Goal: Transaction & Acquisition: Purchase product/service

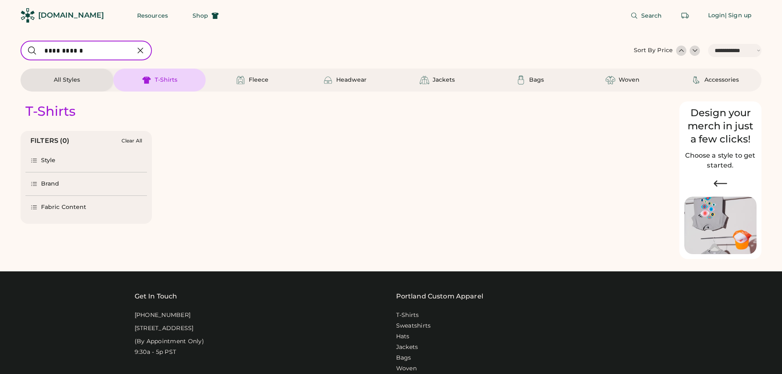
select select "*****"
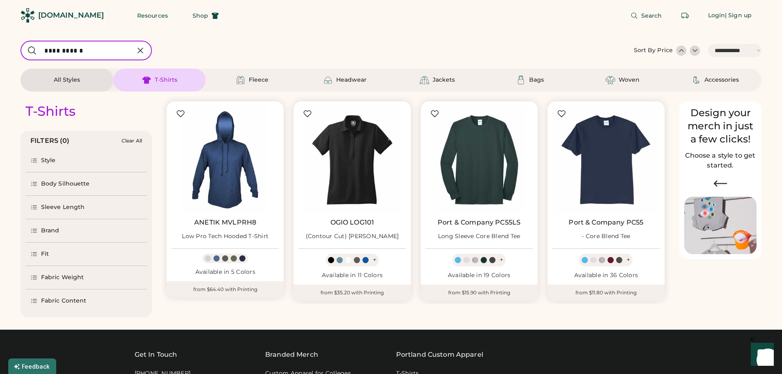
click at [100, 53] on input "input" at bounding box center [86, 51] width 131 height 20
drag, startPoint x: 88, startPoint y: 52, endPoint x: 18, endPoint y: 53, distance: 69.8
click at [18, 53] on div "**********" at bounding box center [391, 359] width 782 height 718
type input "********"
select select "*"
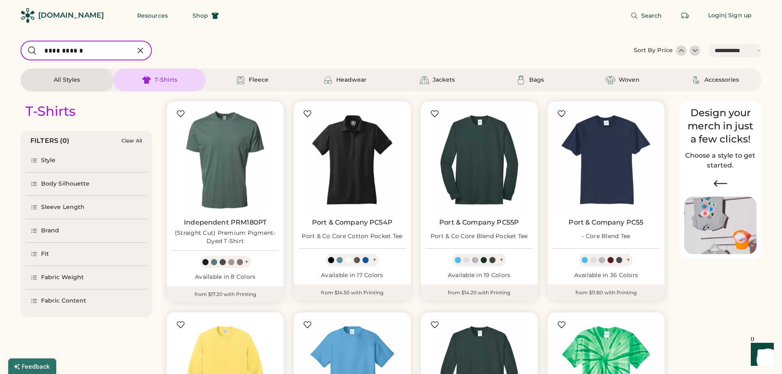
type input "**********"
select select "*"
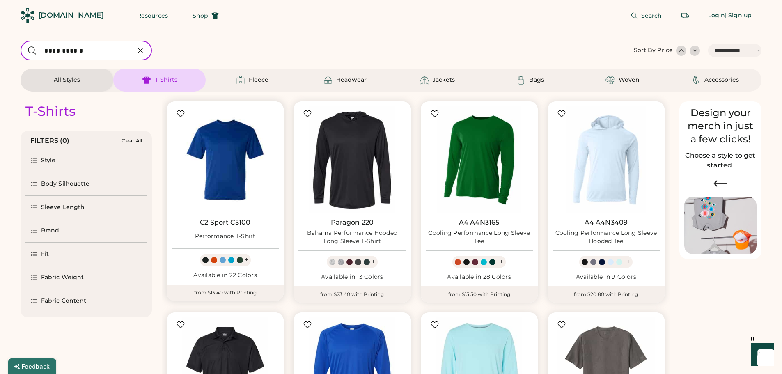
click at [239, 149] on img at bounding box center [225, 159] width 107 height 107
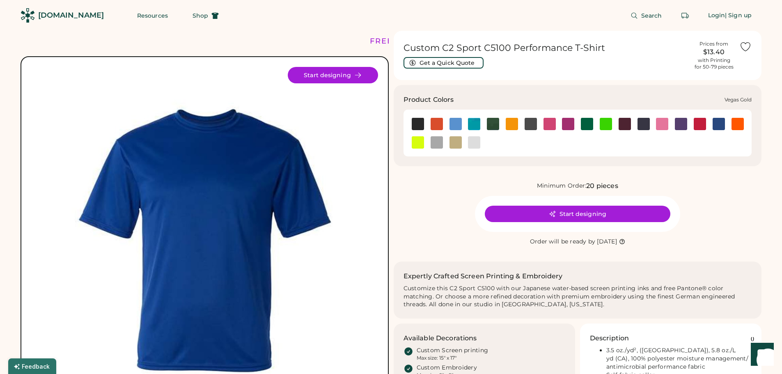
click at [461, 140] on img at bounding box center [456, 142] width 12 height 12
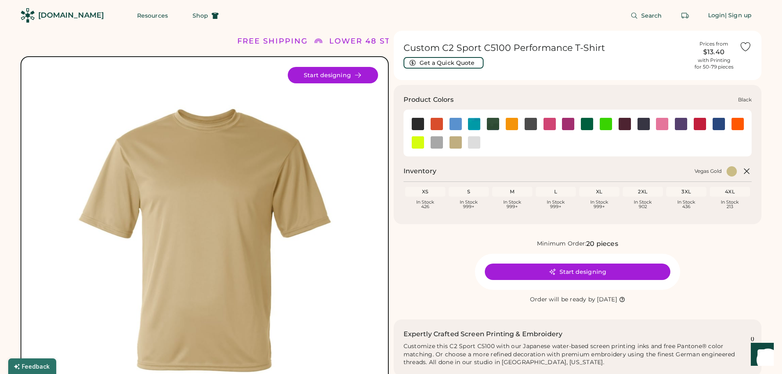
click at [423, 122] on img at bounding box center [418, 124] width 12 height 12
click at [421, 123] on img at bounding box center [418, 124] width 12 height 12
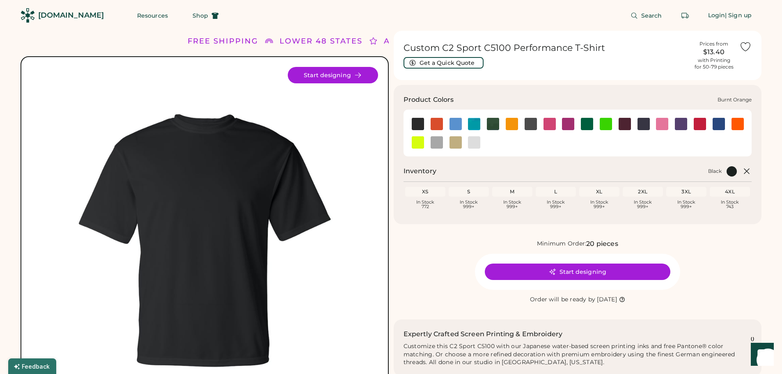
click at [438, 122] on img at bounding box center [437, 124] width 12 height 12
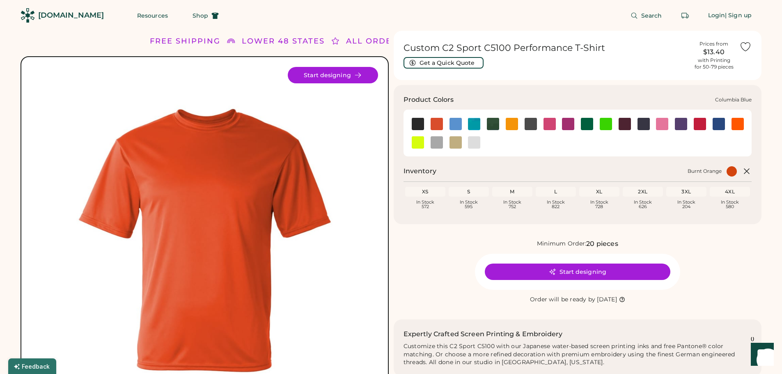
click at [457, 122] on img at bounding box center [456, 124] width 12 height 12
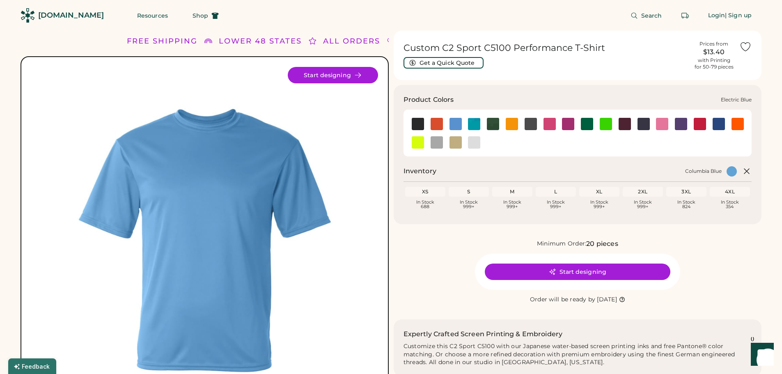
click at [471, 122] on img at bounding box center [474, 124] width 12 height 12
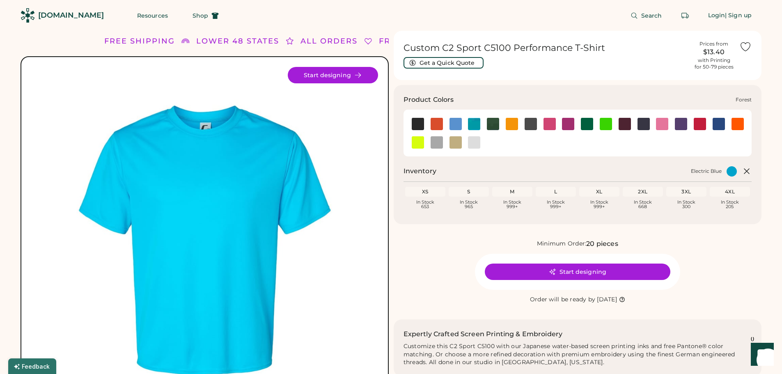
click at [495, 122] on img at bounding box center [493, 124] width 12 height 12
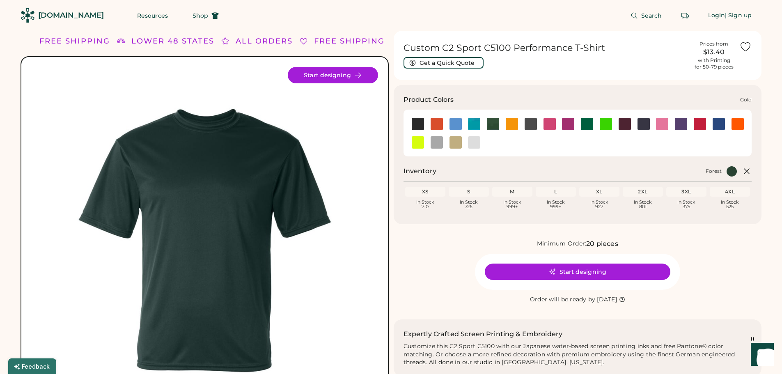
click at [512, 120] on img at bounding box center [512, 124] width 12 height 12
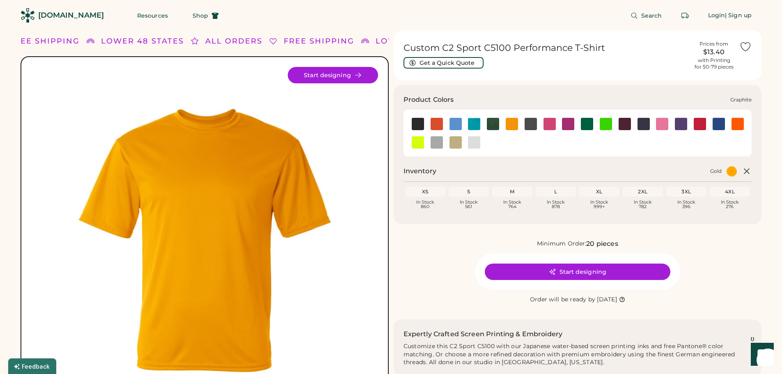
click at [527, 120] on img at bounding box center [531, 124] width 12 height 12
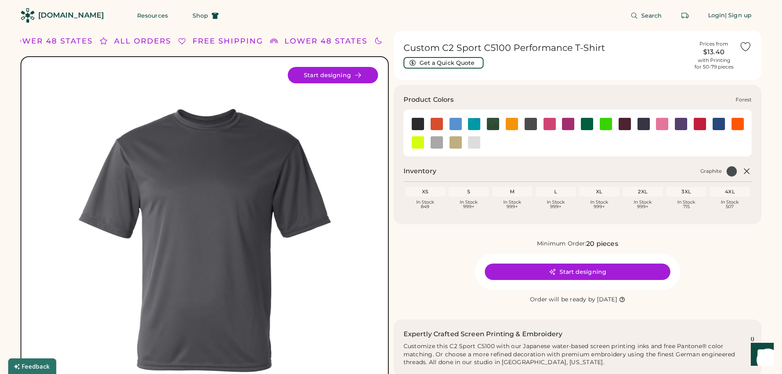
click at [497, 124] on img at bounding box center [493, 124] width 12 height 12
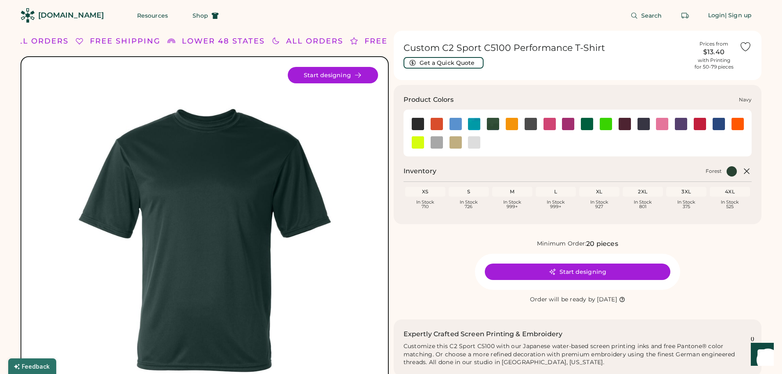
click at [647, 120] on img at bounding box center [644, 124] width 12 height 12
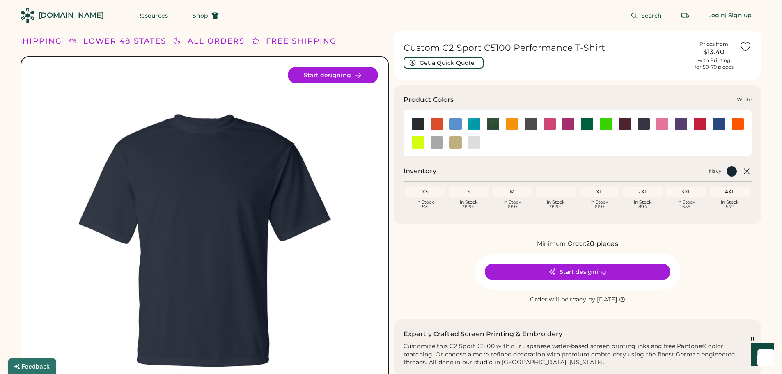
click at [477, 141] on img at bounding box center [474, 142] width 12 height 12
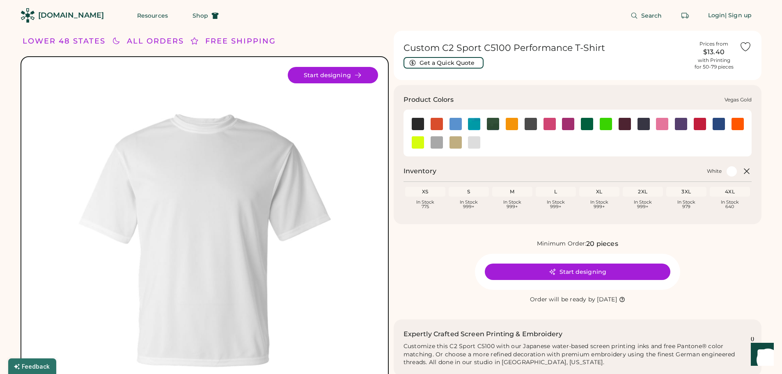
click at [457, 141] on img at bounding box center [456, 142] width 12 height 12
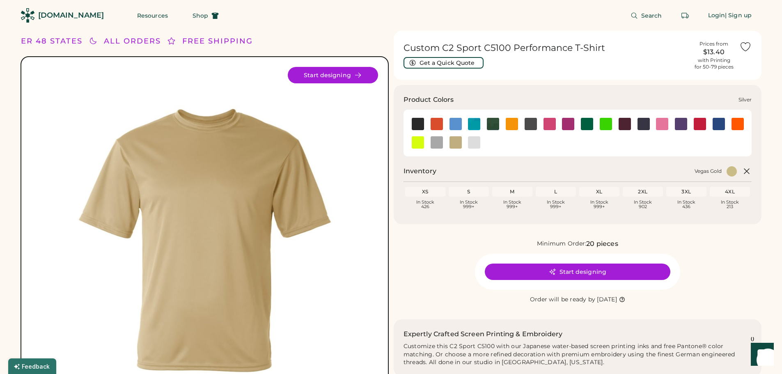
click at [441, 142] on img at bounding box center [437, 142] width 12 height 12
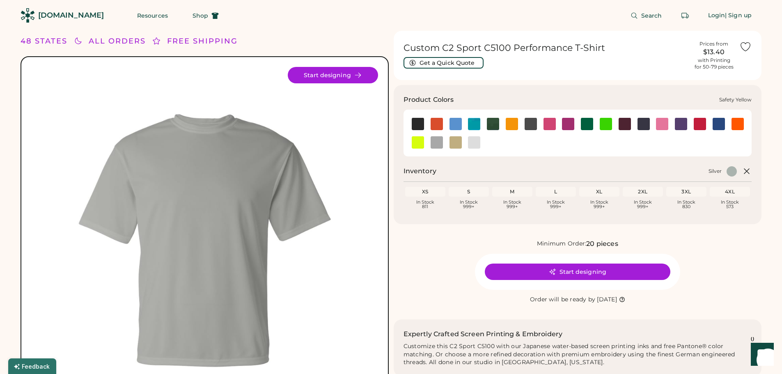
click at [420, 142] on img at bounding box center [418, 142] width 12 height 12
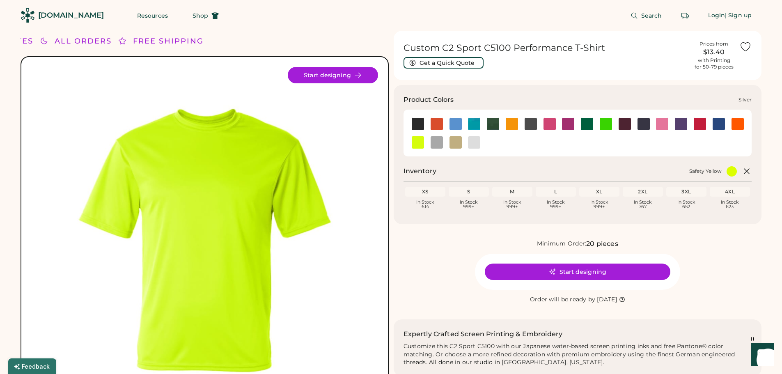
click at [437, 140] on img at bounding box center [437, 142] width 12 height 12
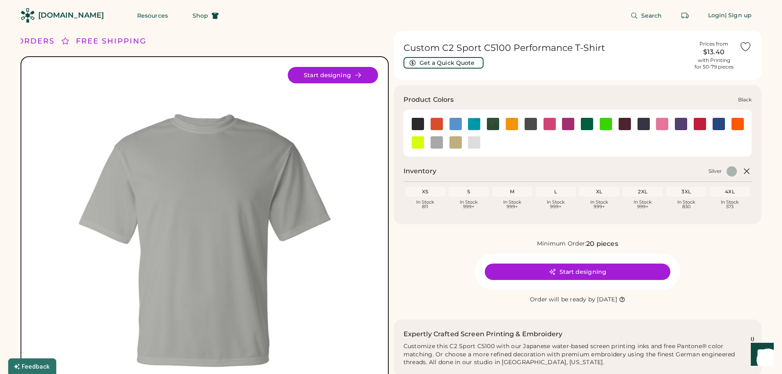
click at [415, 122] on img at bounding box center [418, 124] width 12 height 12
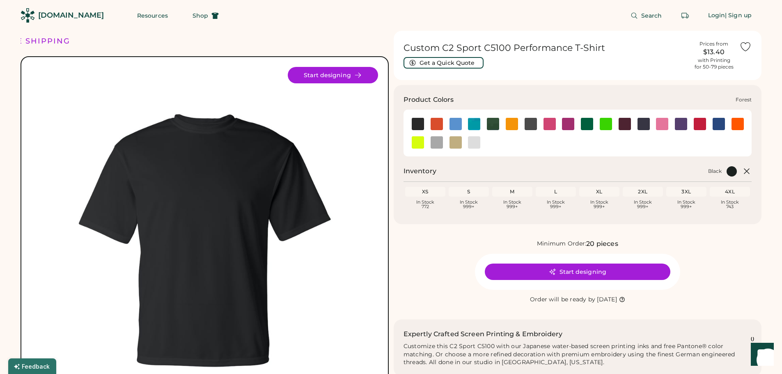
click at [491, 123] on img at bounding box center [493, 124] width 12 height 12
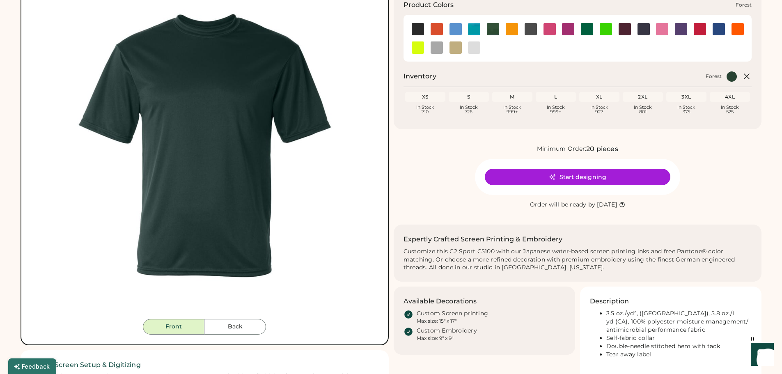
scroll to position [123, 0]
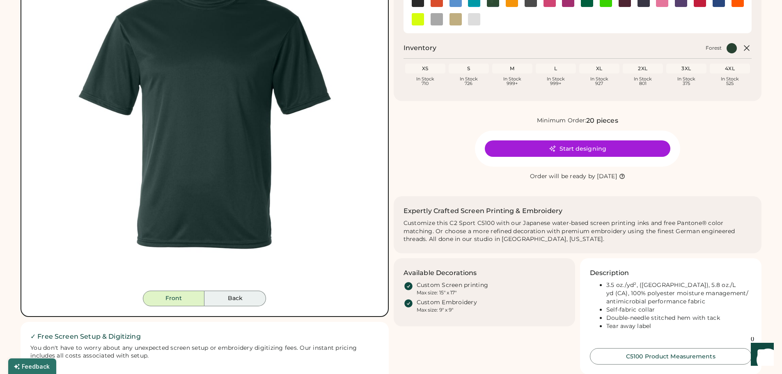
click at [229, 295] on button "Back" at bounding box center [235, 299] width 62 height 16
